Goal: Task Accomplishment & Management: Complete application form

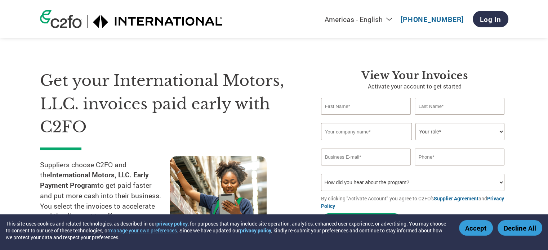
click at [480, 226] on button "Accept" at bounding box center [476, 227] width 34 height 15
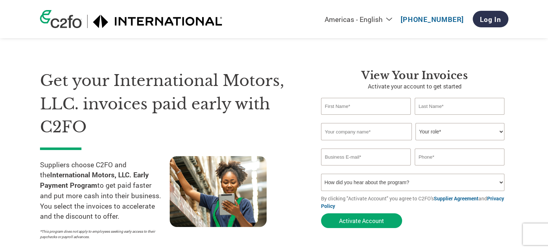
click at [327, 90] on p "Activate your account to get started" at bounding box center [414, 86] width 187 height 9
click at [347, 101] on input "text" at bounding box center [366, 106] width 90 height 17
type input "[PERSON_NAME]"
type input "8110702592"
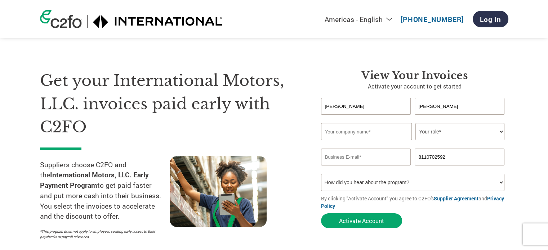
click at [376, 133] on input "text" at bounding box center [366, 131] width 91 height 17
type input "IKATO"
select select "CEO"
type input "[PERSON_NAME][EMAIL_ADDRESS][PERSON_NAME][DOMAIN_NAME]"
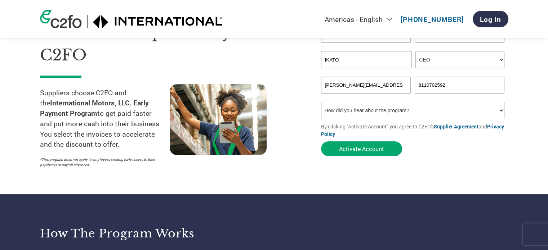
click at [411, 112] on select "How did you hear about the program? Received a letter Email Social Media Online…" at bounding box center [413, 110] width 184 height 17
select select "Email"
click at [321, 102] on select "How did you hear about the program? Received a letter Email Social Media Online…" at bounding box center [413, 110] width 184 height 17
click at [360, 151] on button "Activate Account" at bounding box center [361, 149] width 81 height 15
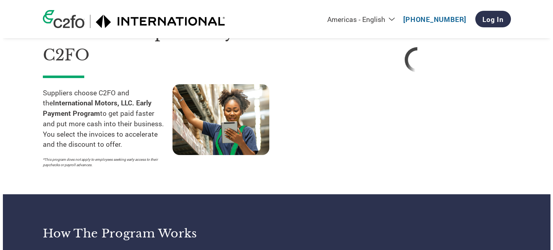
scroll to position [0, 0]
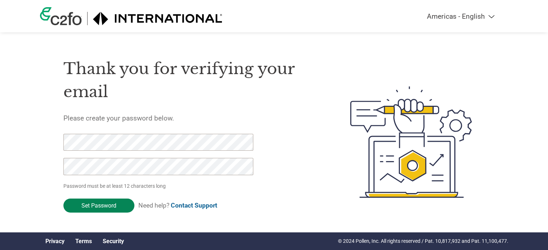
click at [101, 207] on input "Set Password" at bounding box center [98, 206] width 71 height 14
